Goal: Download file/media

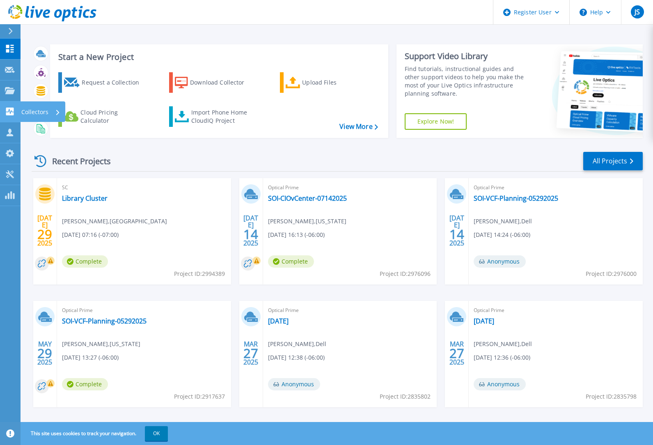
click at [10, 112] on icon at bounding box center [10, 111] width 10 height 8
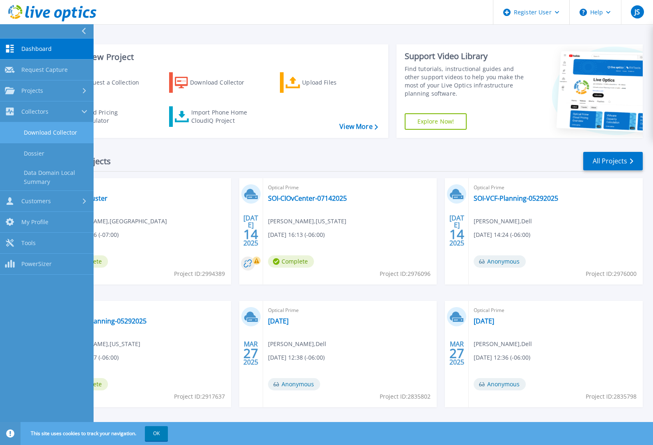
click at [62, 135] on link "Download Collector" at bounding box center [47, 132] width 94 height 21
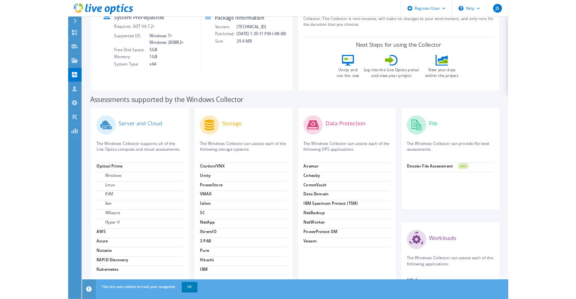
scroll to position [203, 0]
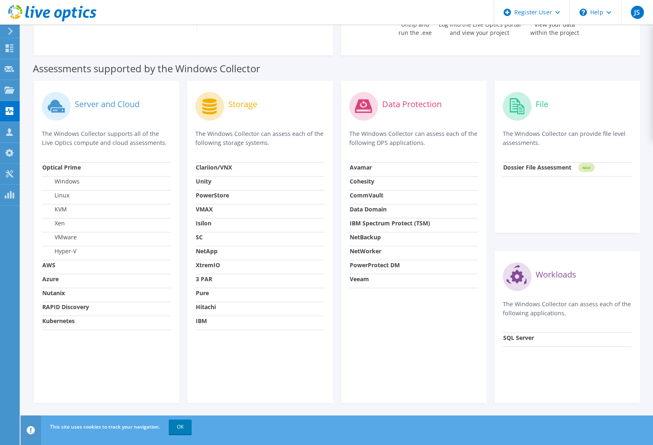
click at [60, 221] on label "Xen" at bounding box center [53, 223] width 23 height 8
